Goal: Transaction & Acquisition: Purchase product/service

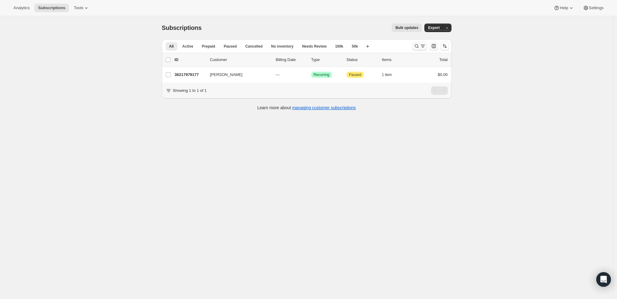
click at [417, 43] on icon "Search and filter results" at bounding box center [417, 46] width 6 height 6
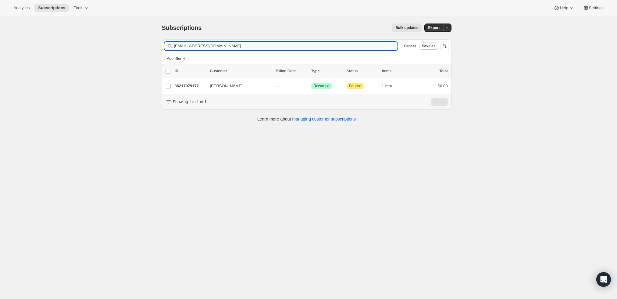
click at [279, 43] on input "[EMAIL_ADDRESS][DOMAIN_NAME]" at bounding box center [286, 46] width 224 height 9
click at [279, 43] on input "drdavidr96@gmail.com" at bounding box center [286, 46] width 224 height 9
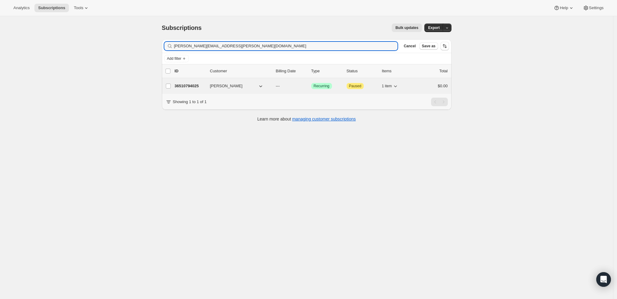
type input "George.Daley@childrens.harvard.edu"
click at [184, 84] on p "36510794025" at bounding box center [190, 86] width 30 height 6
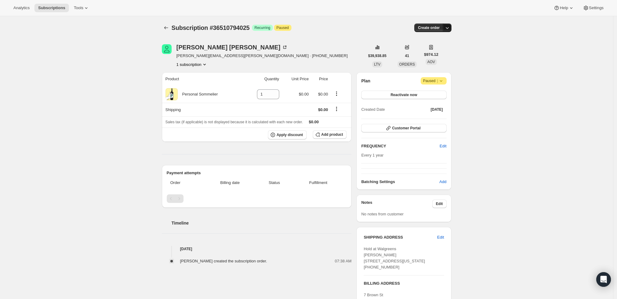
click at [449, 25] on icon "button" at bounding box center [447, 28] width 6 height 6
click at [443, 50] on span "Create custom one-time order" at bounding box center [423, 50] width 53 height 5
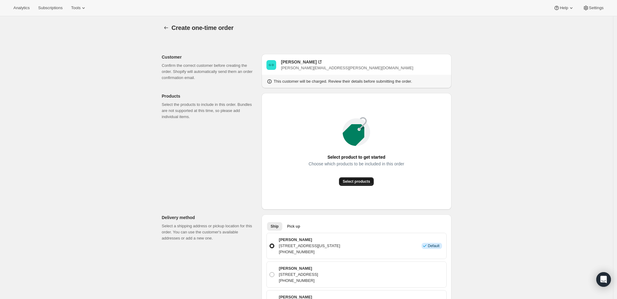
click at [356, 180] on span "Select products" at bounding box center [356, 181] width 27 height 5
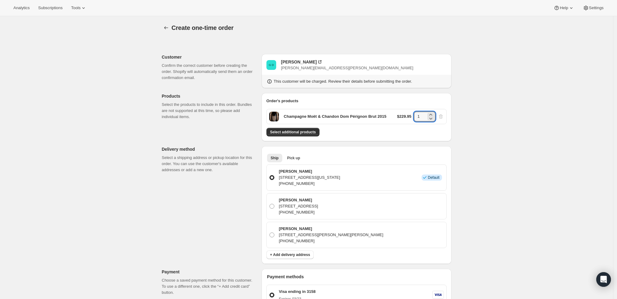
drag, startPoint x: 418, startPoint y: 117, endPoint x: 411, endPoint y: 116, distance: 7.0
click at [411, 116] on div "$229.95 1" at bounding box center [420, 117] width 47 height 10
type input "6"
click at [485, 110] on div "Create one-time order. This page is ready Create one-time order Customer Confir…" at bounding box center [306, 259] width 613 height 486
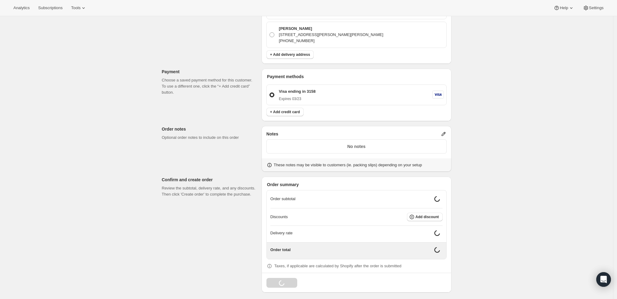
scroll to position [201, 0]
click at [444, 131] on icon at bounding box center [443, 132] width 6 height 6
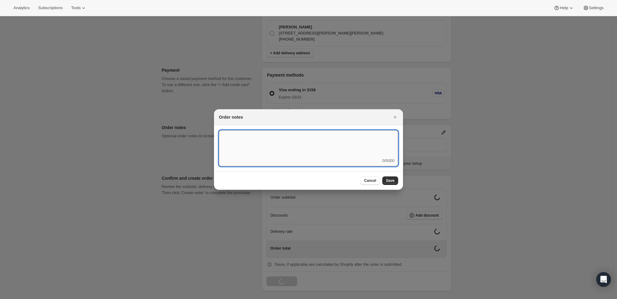
click at [368, 142] on textarea ":r3t:" at bounding box center [308, 143] width 179 height 27
type textarea "Temp Control - Ship after 8/25"
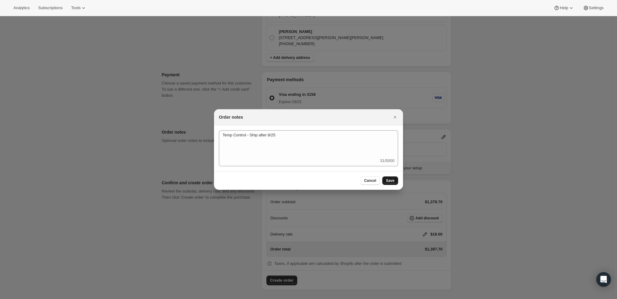
click at [390, 179] on span "Save" at bounding box center [390, 180] width 9 height 5
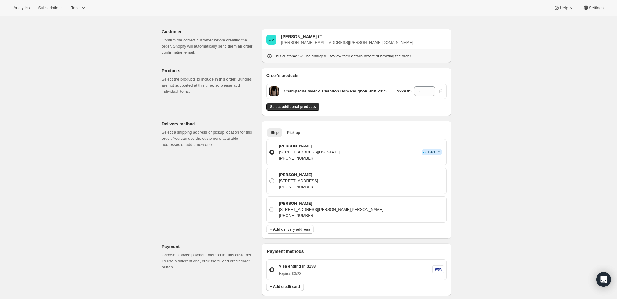
scroll to position [0, 0]
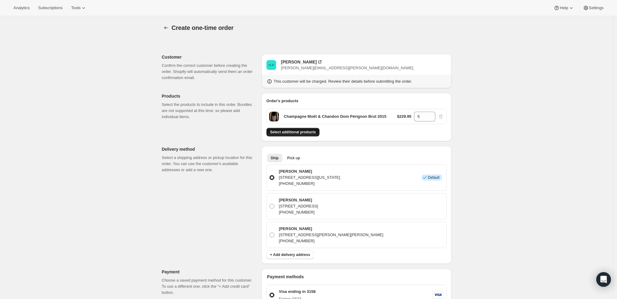
click at [305, 133] on span "Select additional products" at bounding box center [293, 132] width 46 height 5
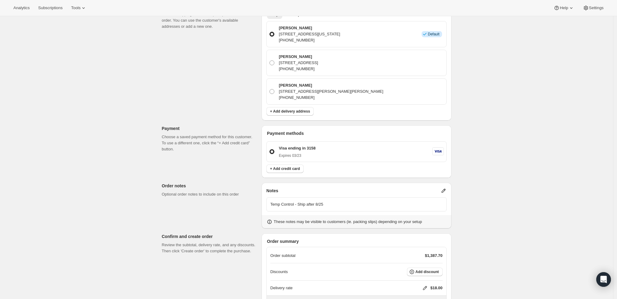
scroll to position [216, 0]
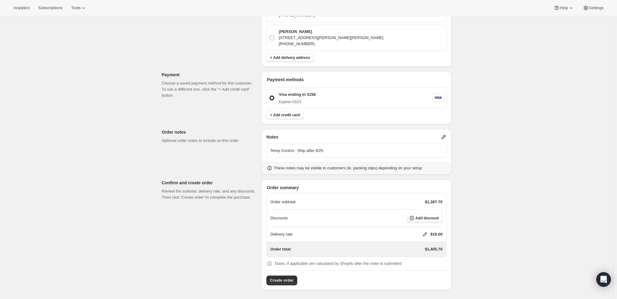
click at [426, 232] on icon at bounding box center [425, 234] width 6 height 6
click at [403, 261] on input "0" at bounding box center [427, 256] width 55 height 10
type input "0"
click at [422, 272] on button "Save" at bounding box center [424, 270] width 16 height 9
click at [427, 216] on span "Add discount" at bounding box center [426, 217] width 23 height 5
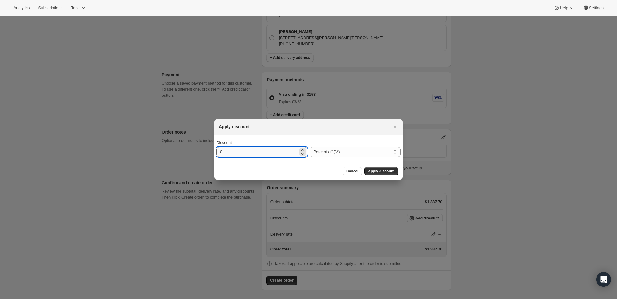
click at [257, 151] on input "0" at bounding box center [257, 152] width 82 height 10
type input "10"
click at [386, 169] on span "Apply discount" at bounding box center [381, 171] width 27 height 5
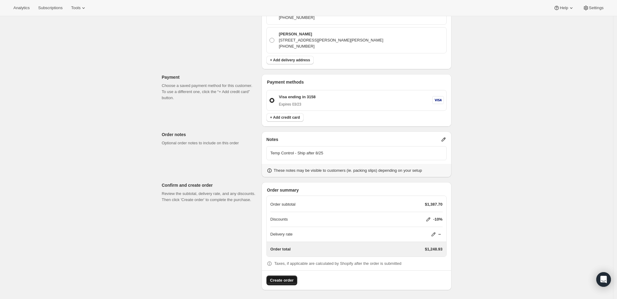
click at [280, 277] on span "Create order" at bounding box center [281, 280] width 23 height 6
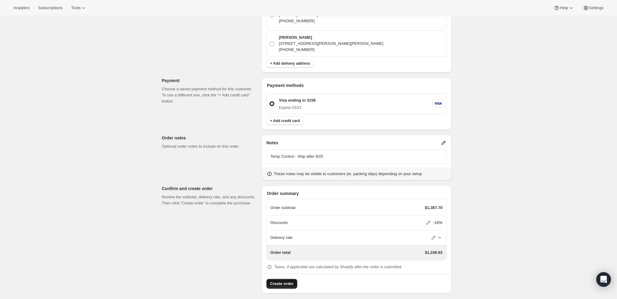
scroll to position [246, 0]
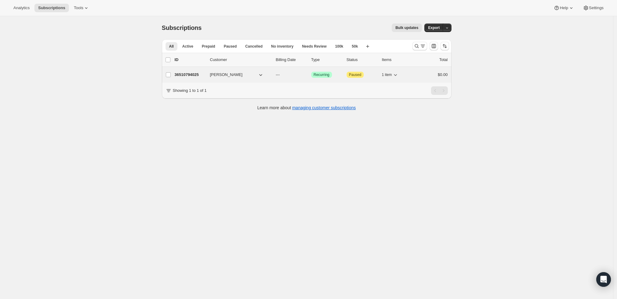
click at [194, 73] on p "36510794025" at bounding box center [190, 75] width 30 height 6
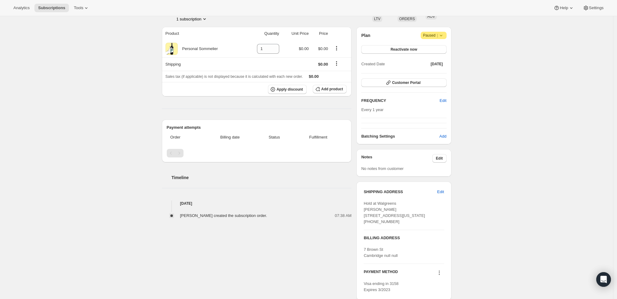
scroll to position [81, 0]
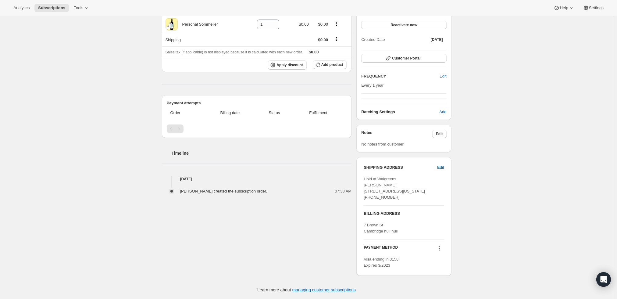
click at [441, 249] on icon at bounding box center [439, 248] width 6 height 6
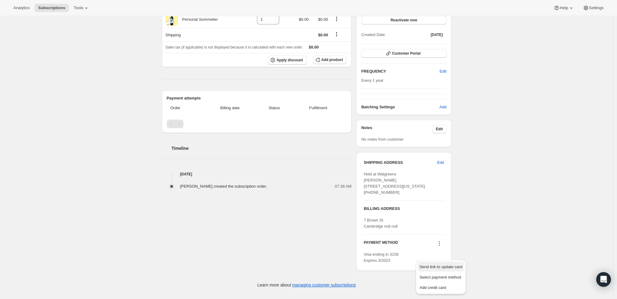
click at [444, 264] on span "Send link to update card" at bounding box center [440, 266] width 43 height 5
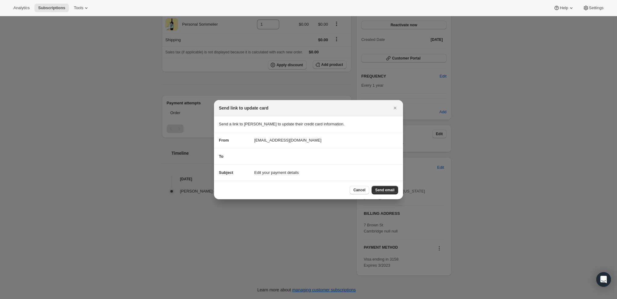
click at [399, 189] on div "Cancel Send email" at bounding box center [308, 189] width 189 height 19
click at [392, 187] on button "Send email" at bounding box center [385, 190] width 27 height 9
